Goal: Information Seeking & Learning: Check status

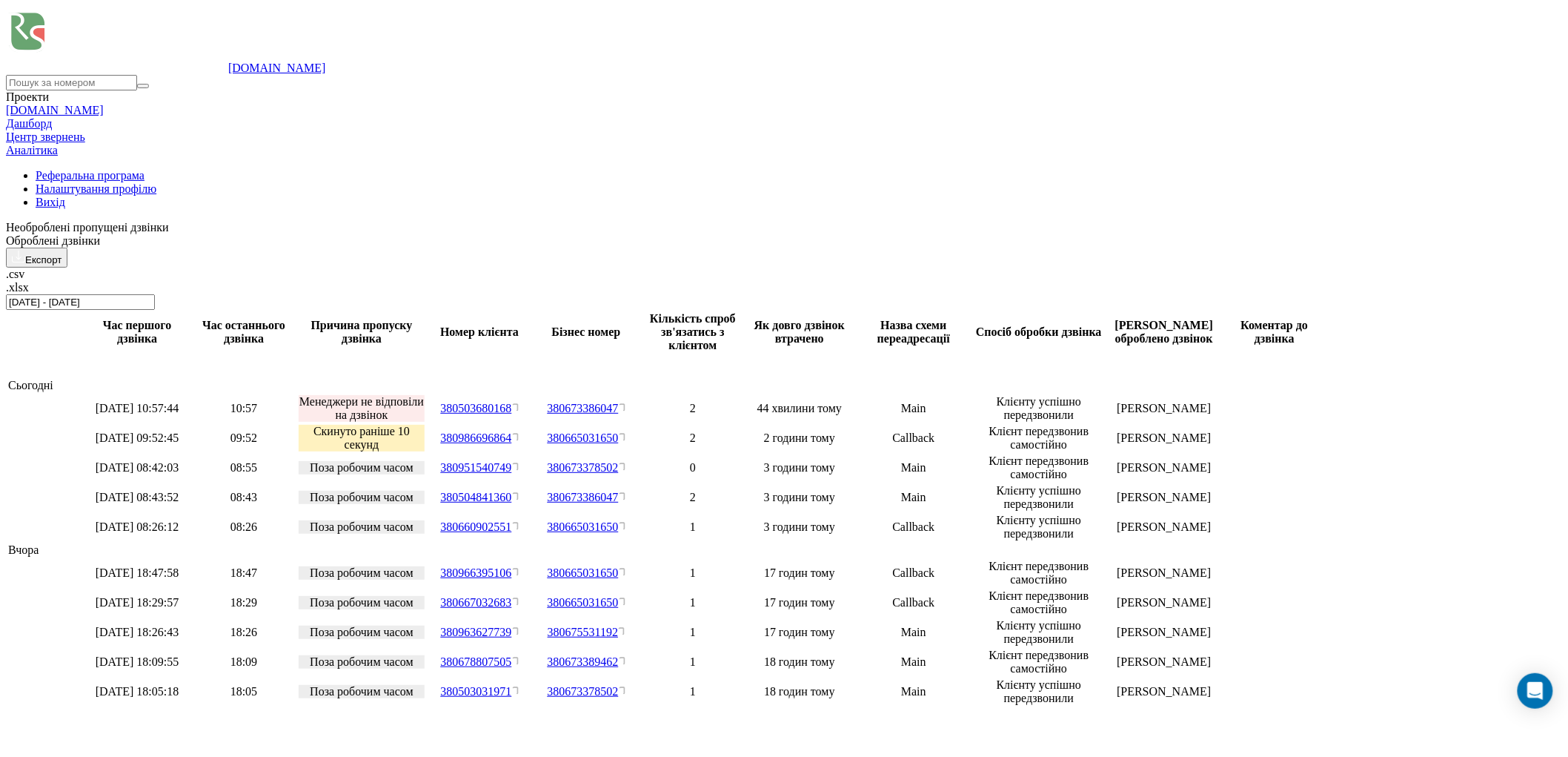
click at [22, 169] on div "Реферальна програма Налаштування профілю Вихід" at bounding box center [784, 189] width 1556 height 40
click at [18, 169] on div "Реферальна програма Налаштування профілю Вихід" at bounding box center [784, 189] width 1556 height 40
click at [130, 221] on div "Необроблені пропущені дзвінки" at bounding box center [784, 227] width 1556 height 13
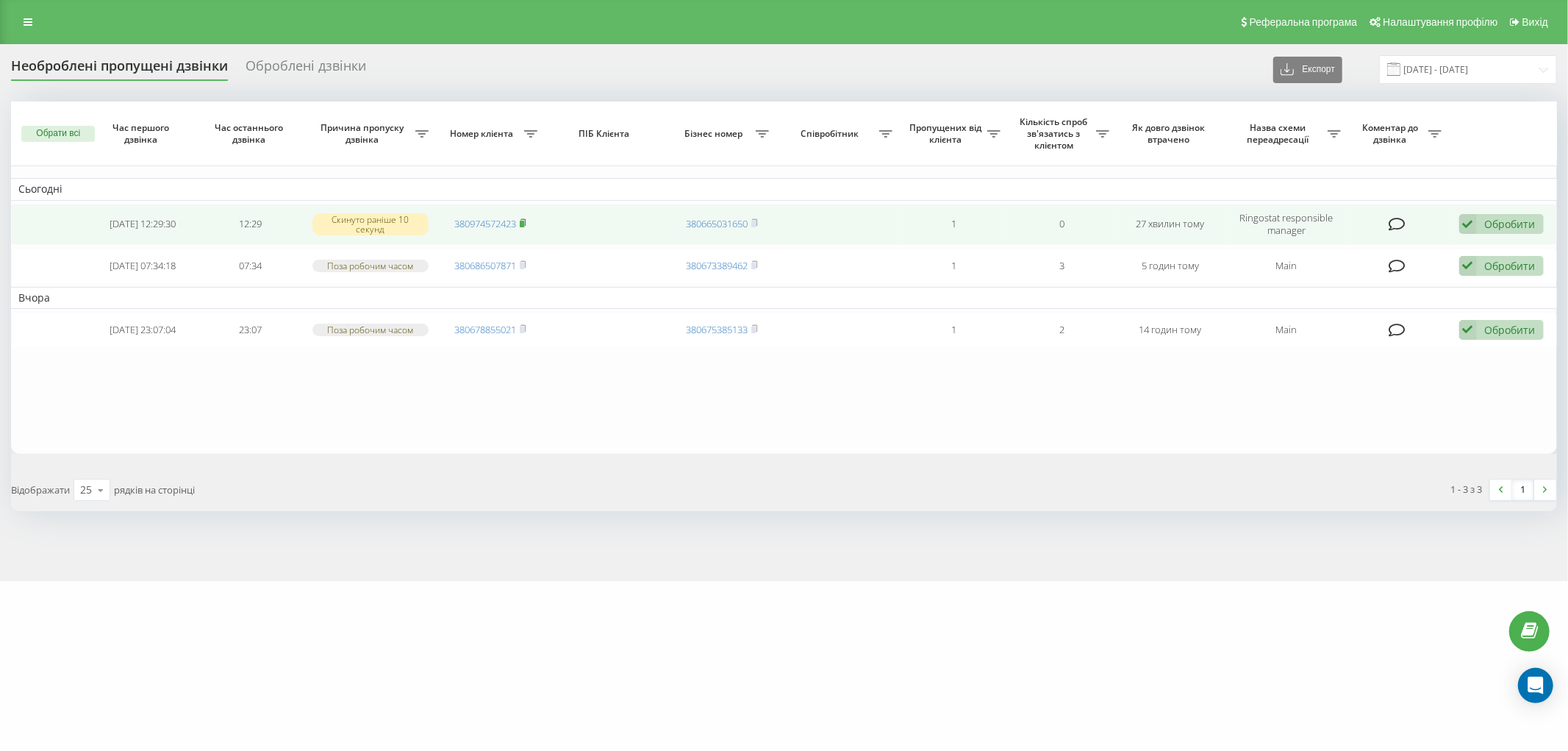
click at [524, 219] on icon at bounding box center [523, 223] width 6 height 9
click at [1396, 220] on icon at bounding box center [1396, 224] width 17 height 15
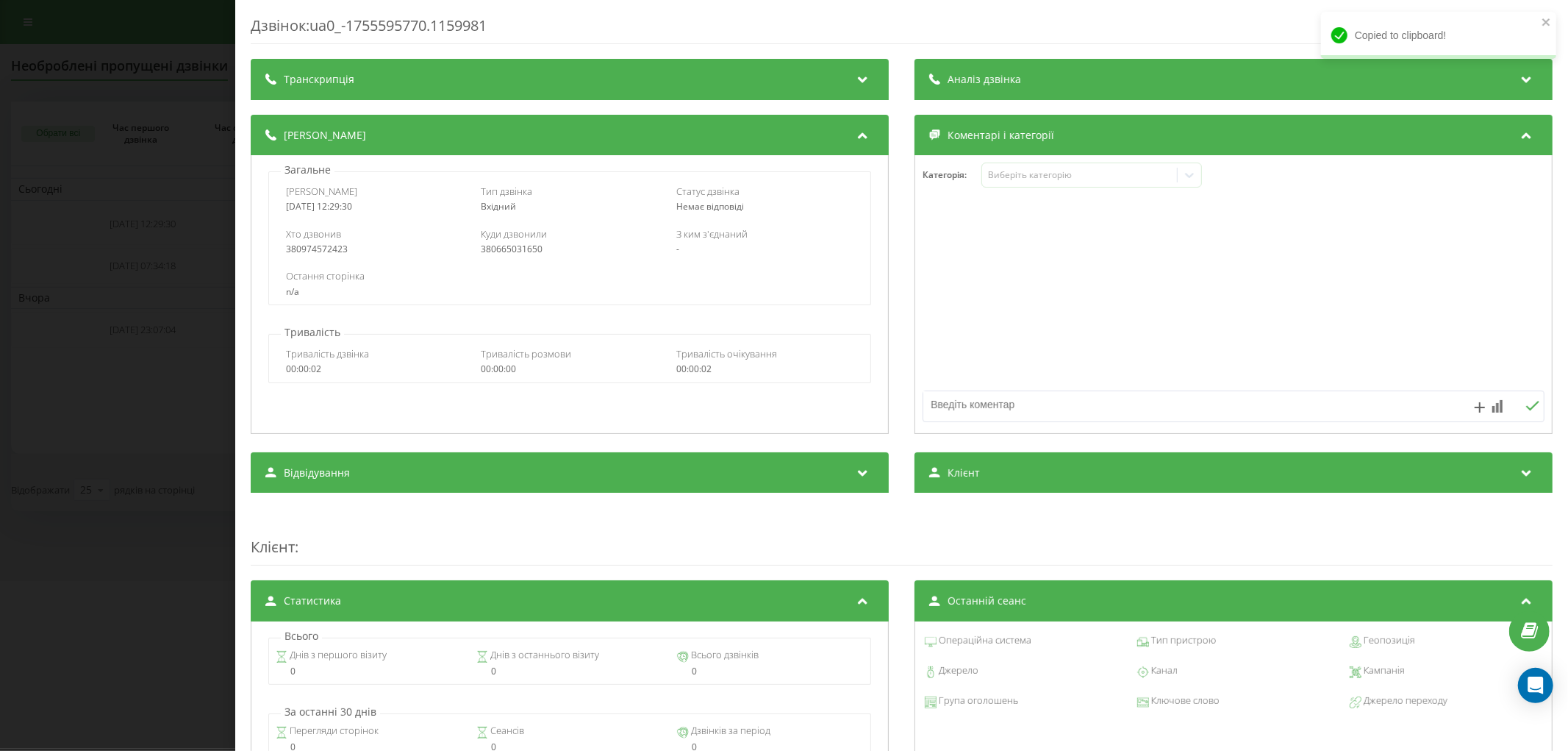
click at [1047, 270] on div at bounding box center [1233, 295] width 636 height 176
click at [1041, 410] on textarea at bounding box center [1171, 405] width 496 height 27
type textarea "все вирішили по телефону"
click at [1526, 405] on icon at bounding box center [1533, 405] width 14 height 10
click at [130, 56] on div "Дзвінок : ua0_-1755595770.1159981 Транскрипція Для AI-аналізу майбутніх дзвінкі…" at bounding box center [784, 376] width 1568 height 751
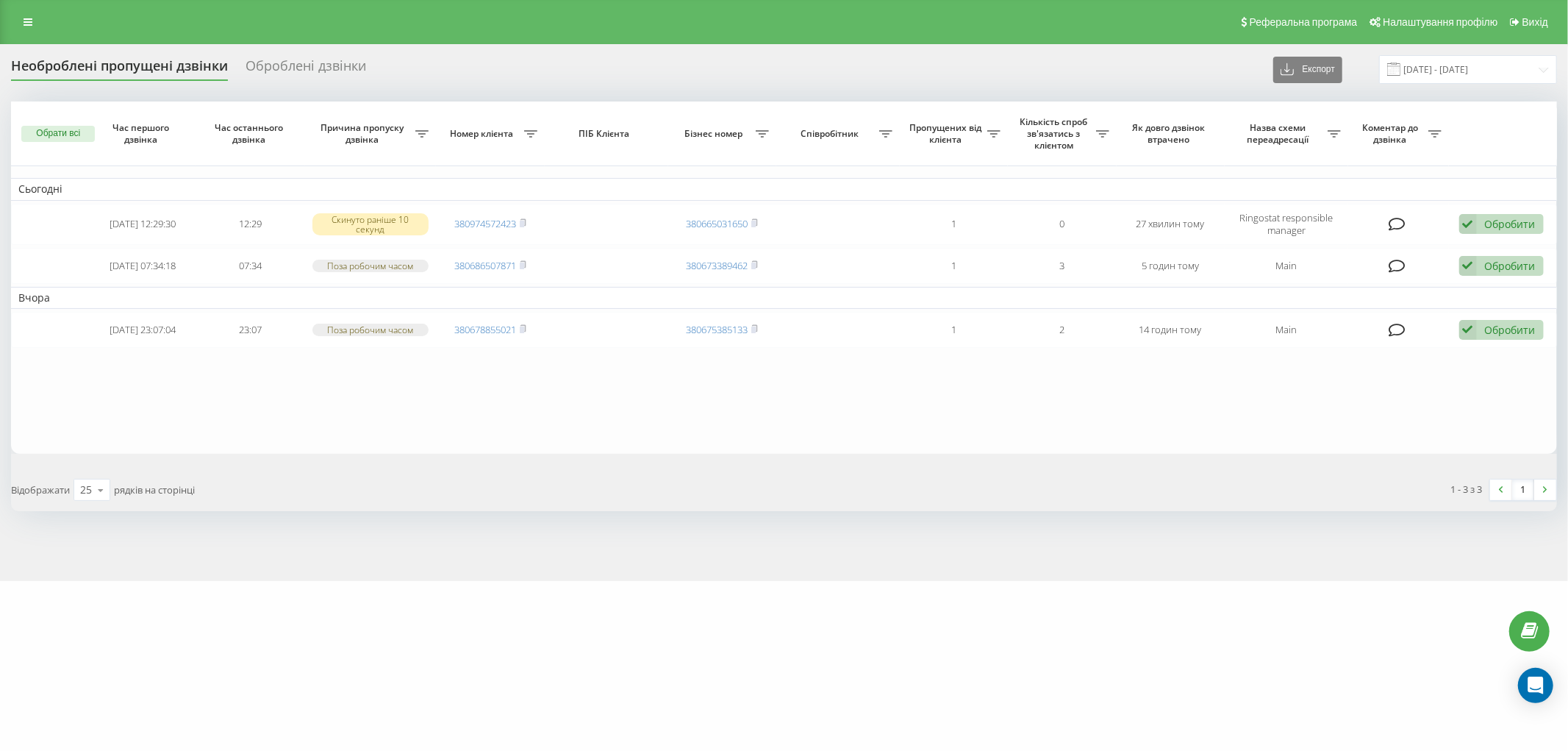
click at [113, 74] on div "Необроблені пропущені дзвінки" at bounding box center [120, 69] width 217 height 23
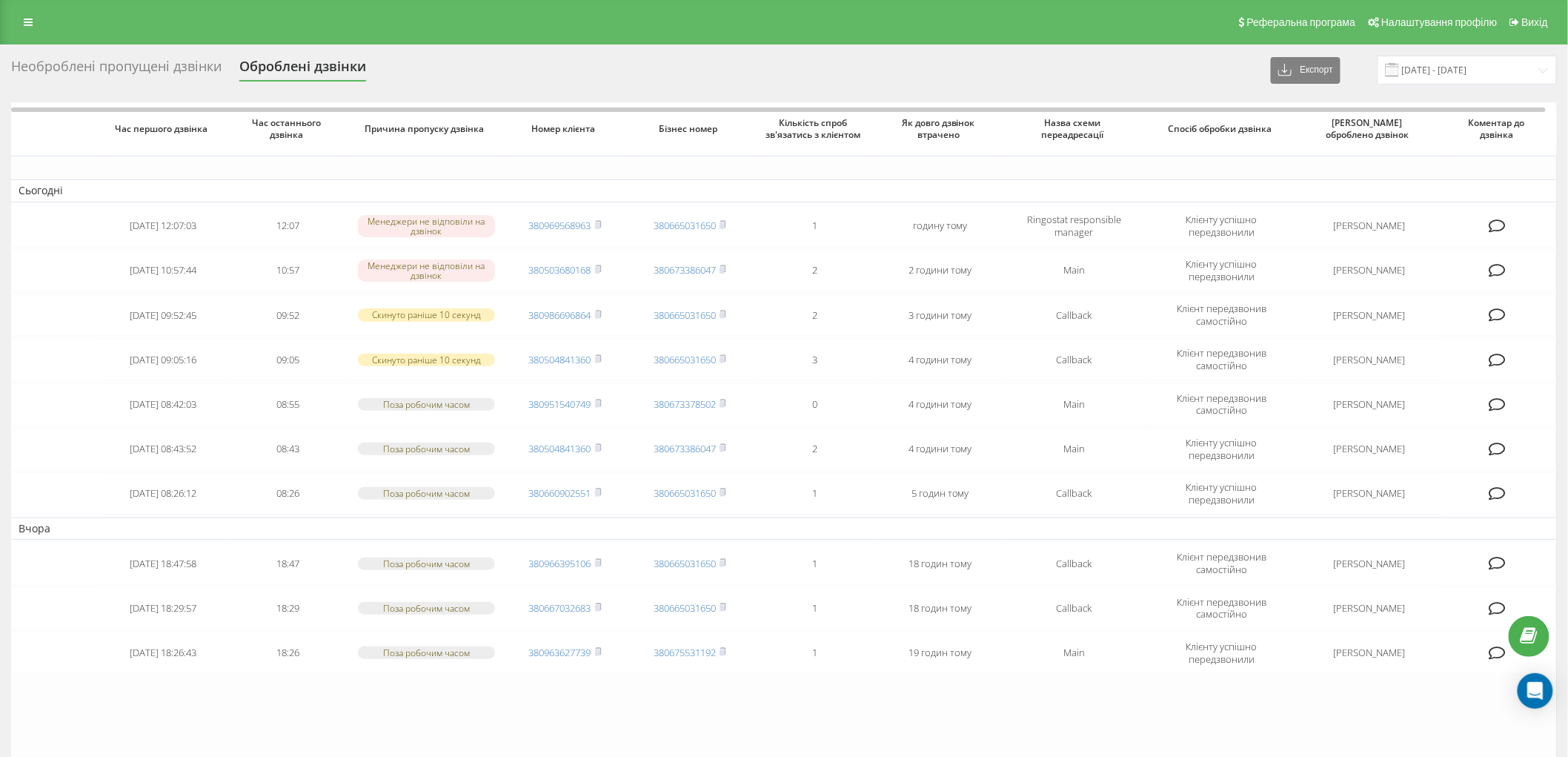
click at [56, 70] on div "Необроблені пропущені дзвінки" at bounding box center [116, 70] width 210 height 23
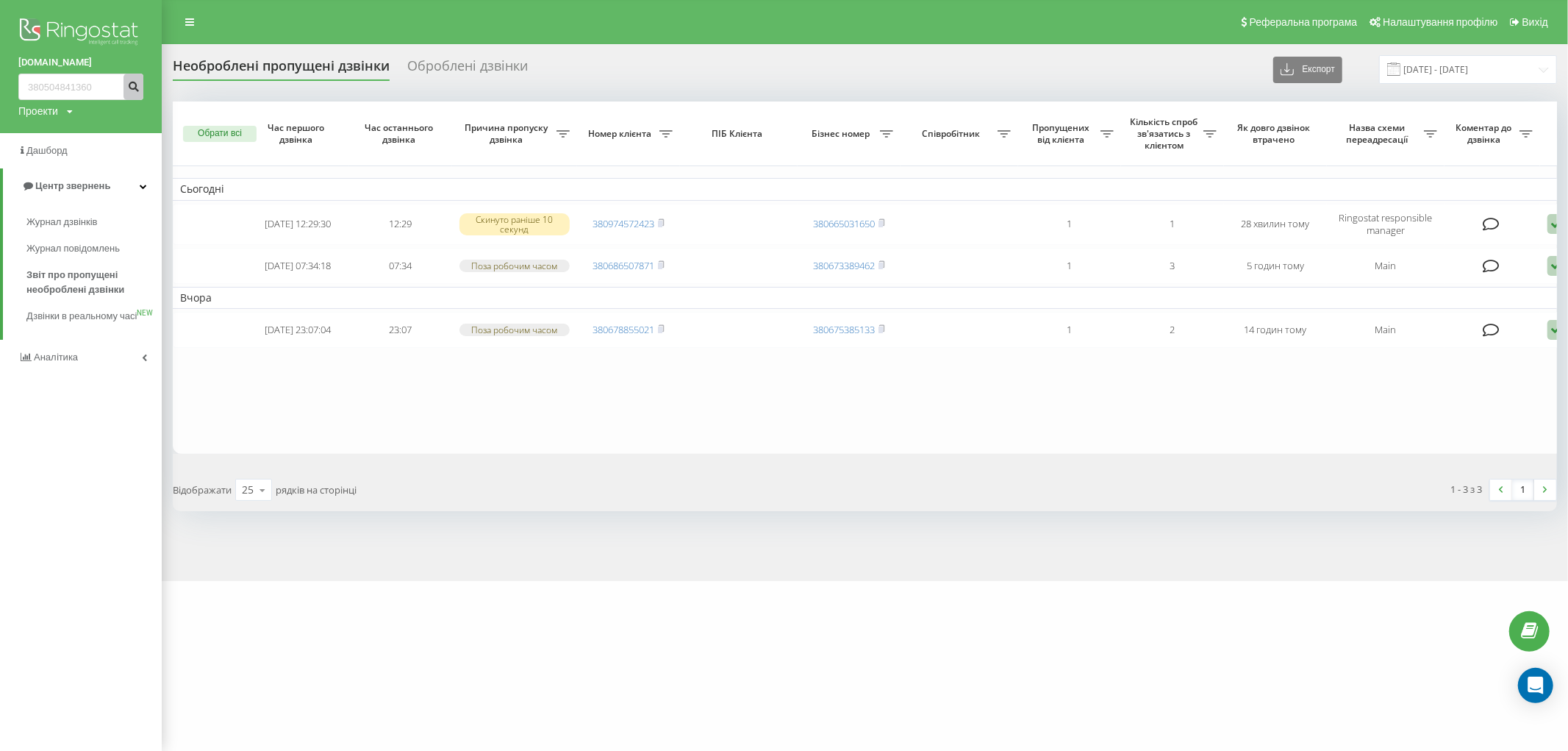
type input "380504841360"
click at [129, 87] on icon "submit" at bounding box center [134, 84] width 13 height 9
